Goal: Task Accomplishment & Management: Complete application form

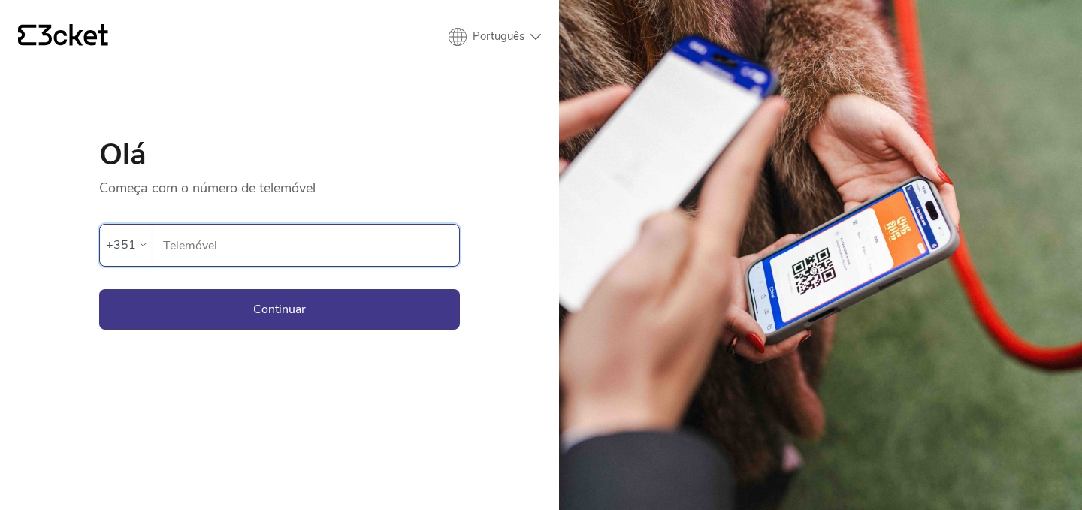
click at [305, 235] on input "Telemóvel" at bounding box center [310, 245] width 297 height 41
type input "6"
type input "9"
type input "967867356"
click at [99, 289] on button "Continuar" at bounding box center [279, 309] width 361 height 41
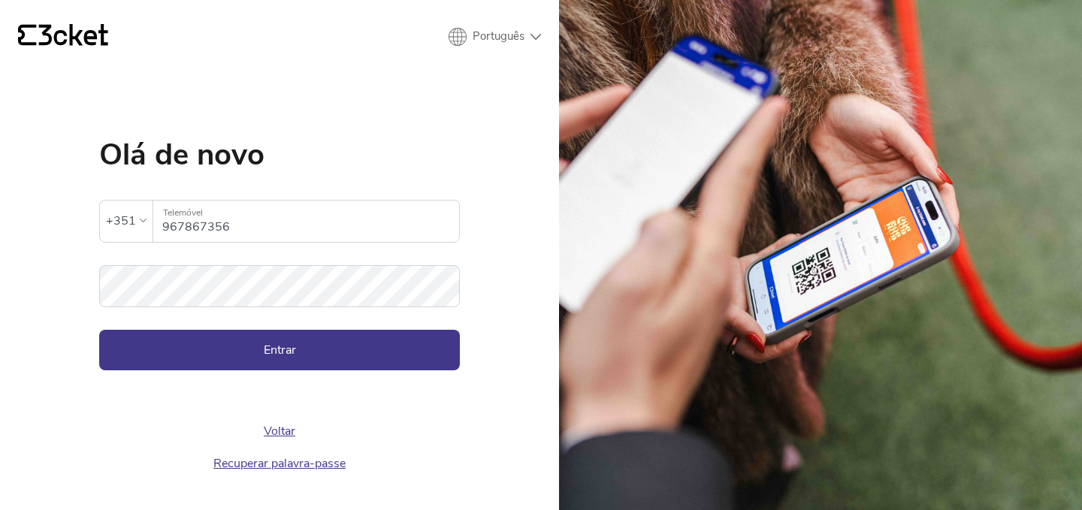
click at [99, 330] on button "Entrar" at bounding box center [279, 350] width 361 height 41
